Goal: Transaction & Acquisition: Purchase product/service

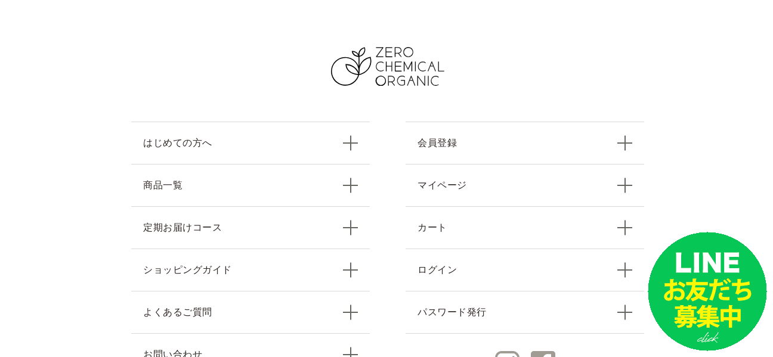
scroll to position [5327, 0]
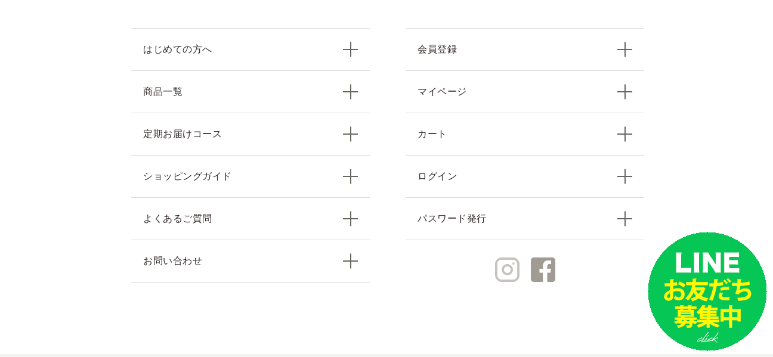
click at [502, 258] on img at bounding box center [507, 270] width 24 height 24
click at [345, 77] on link "商品一覧" at bounding box center [250, 91] width 239 height 42
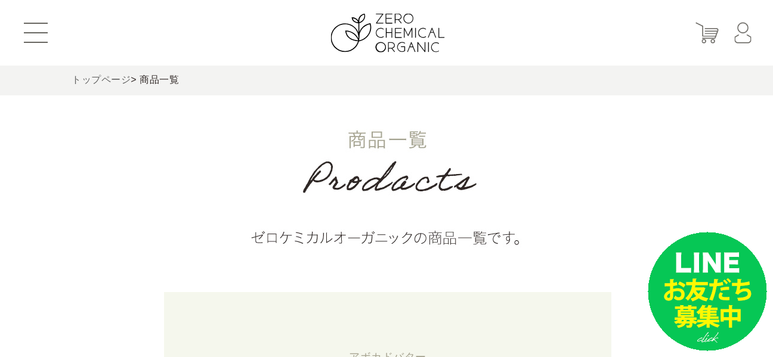
click at [104, 79] on link "トップページ" at bounding box center [101, 80] width 59 height 10
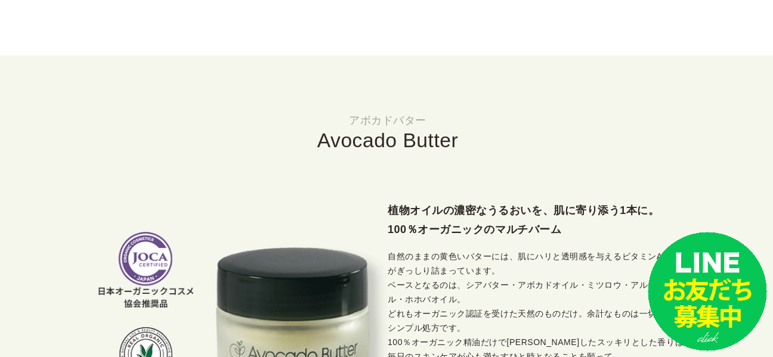
scroll to position [944, 0]
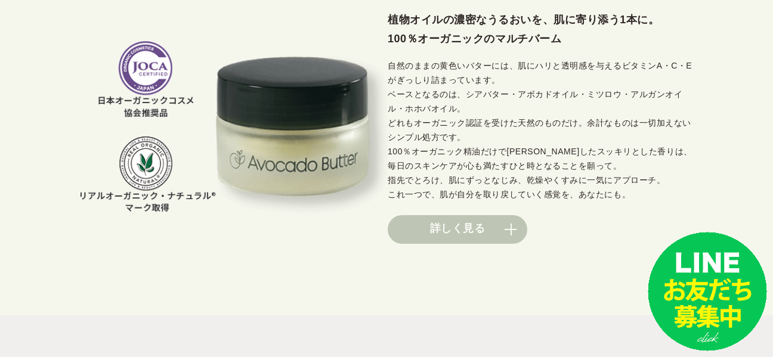
click at [457, 220] on link "詳しく見る" at bounding box center [458, 229] width 140 height 29
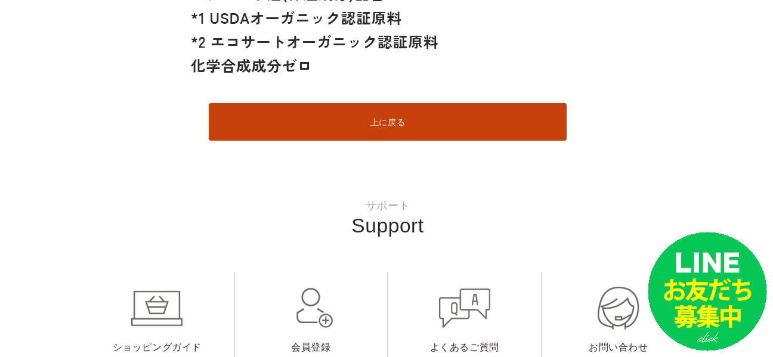
scroll to position [16829, 0]
